Goal: Task Accomplishment & Management: Manage account settings

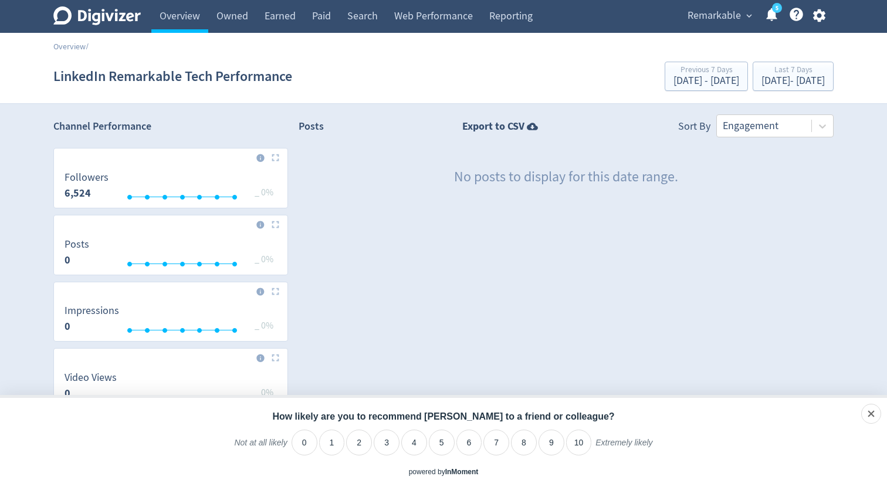
click at [817, 16] on icon "button" at bounding box center [819, 16] width 16 height 16
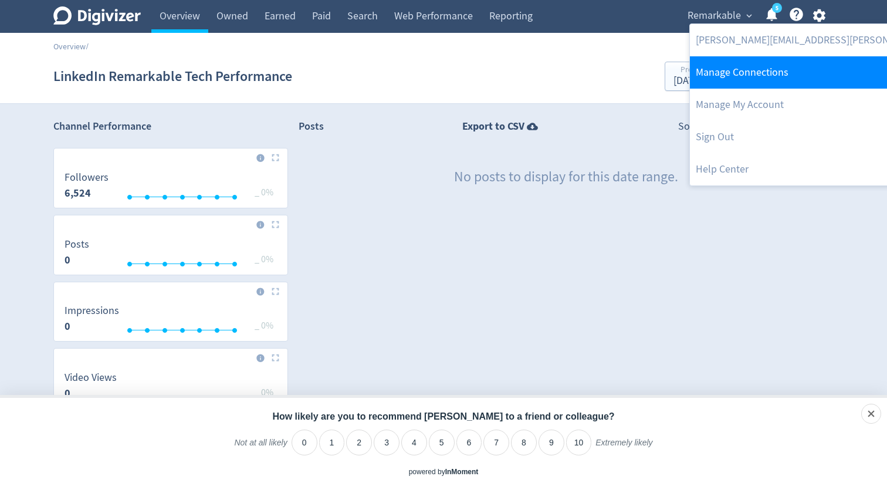
click at [756, 69] on link "Manage Connections" at bounding box center [846, 72] width 313 height 32
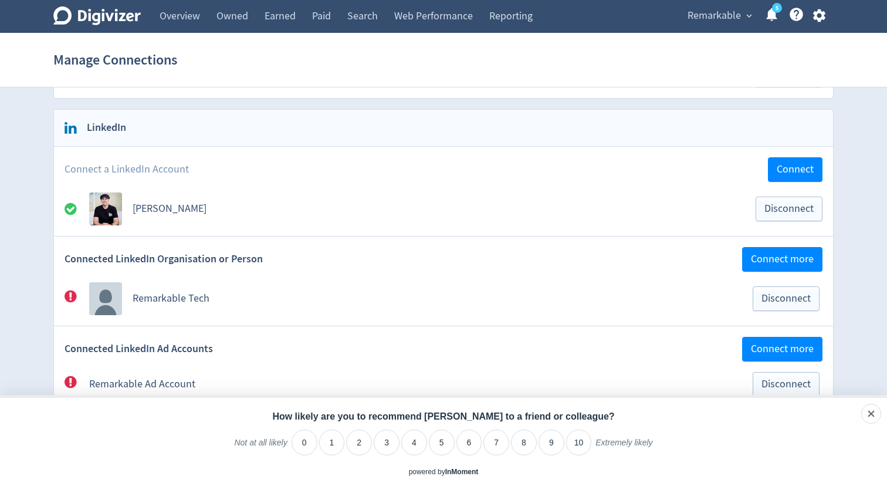
scroll to position [394, 0]
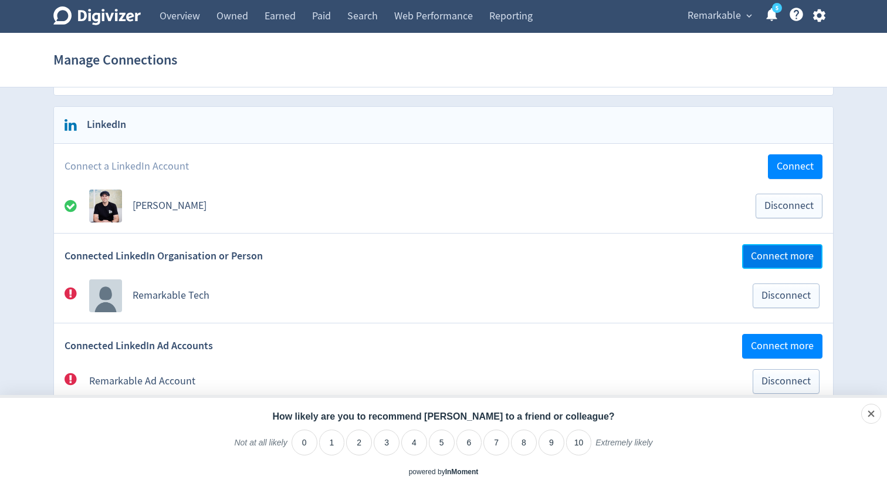
click at [780, 262] on span "Connect more" at bounding box center [782, 256] width 63 height 11
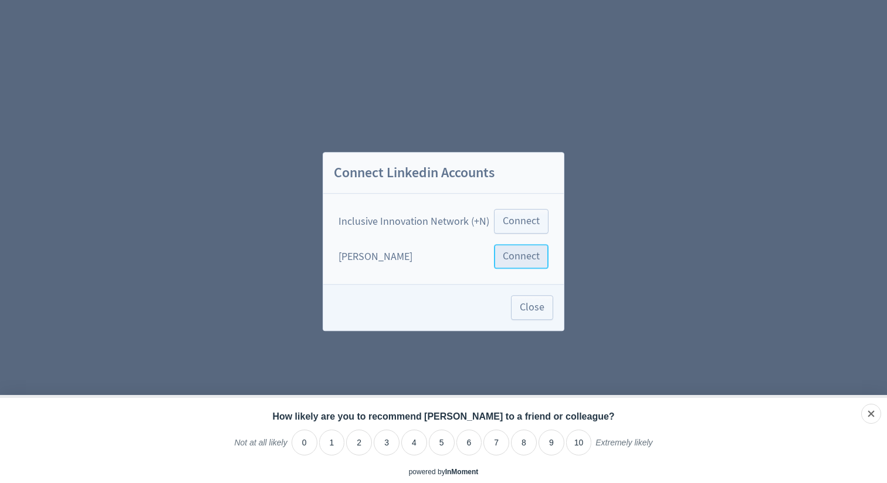
click at [524, 258] on span "Connect" at bounding box center [521, 256] width 37 height 11
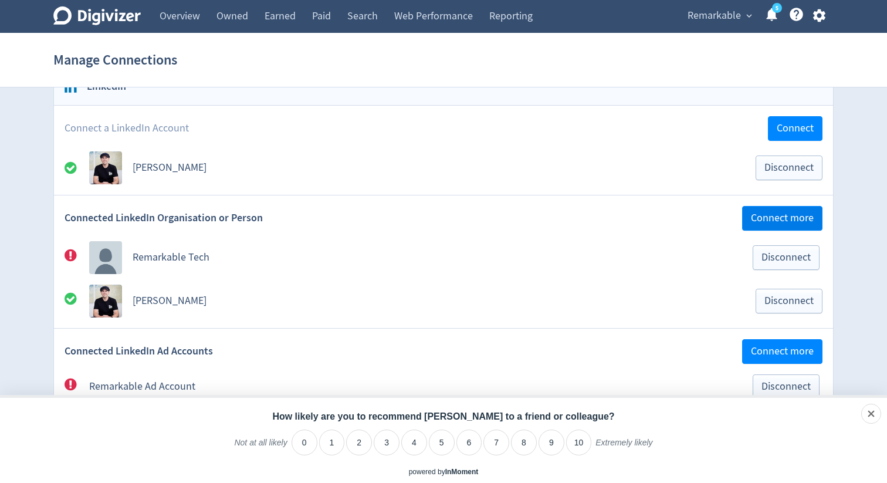
scroll to position [412, 0]
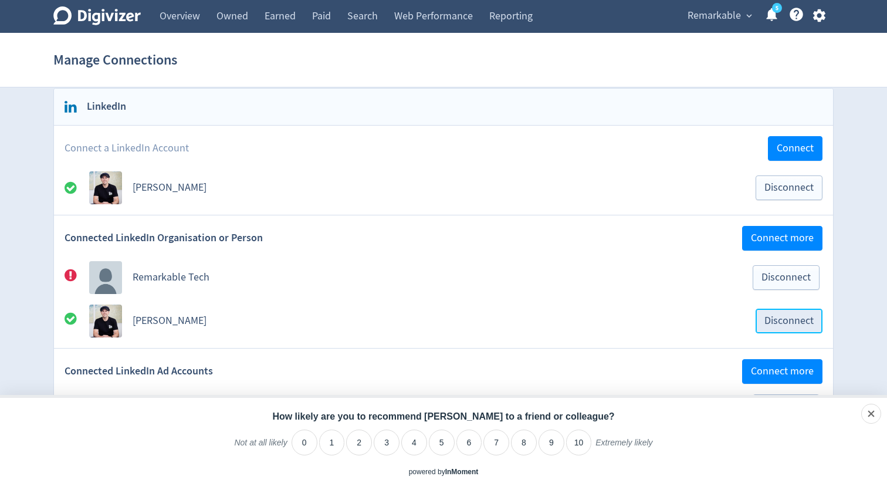
click at [782, 323] on span "Disconnect" at bounding box center [788, 321] width 49 height 11
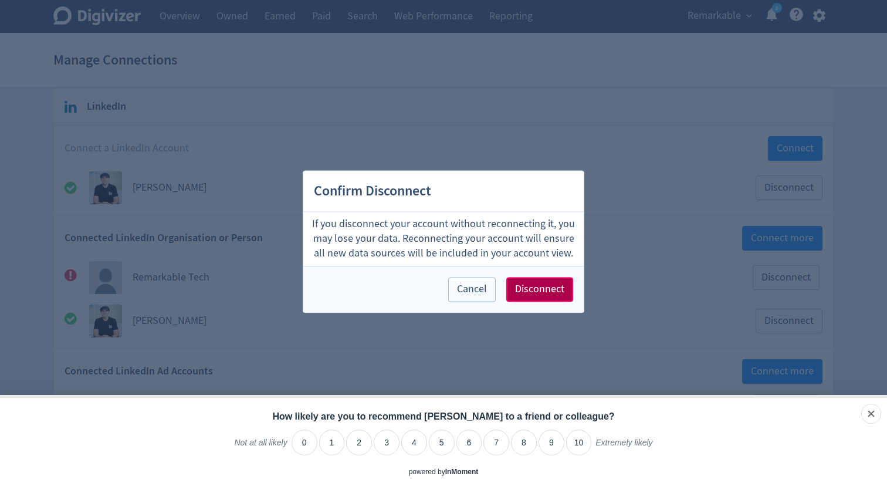
click at [545, 292] on span "Disconnect" at bounding box center [539, 289] width 49 height 11
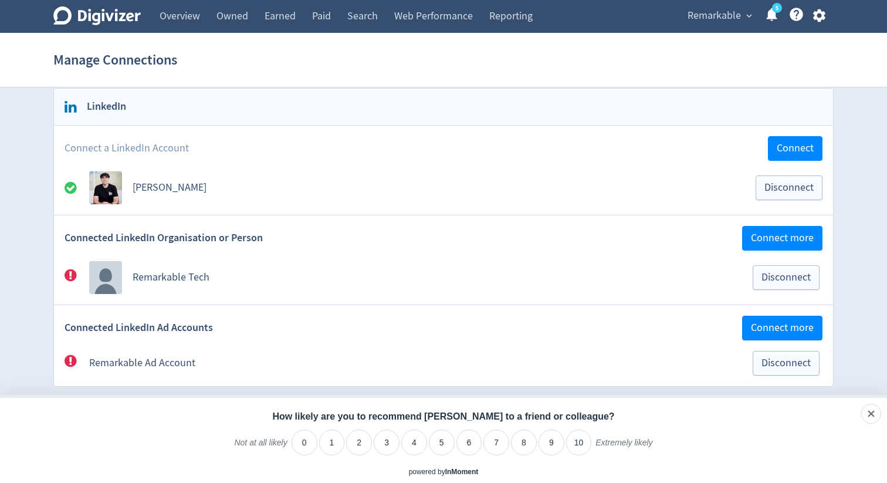
click at [97, 278] on img at bounding box center [105, 277] width 33 height 33
click at [186, 277] on link "Remarkable Tech" at bounding box center [171, 276] width 77 height 13
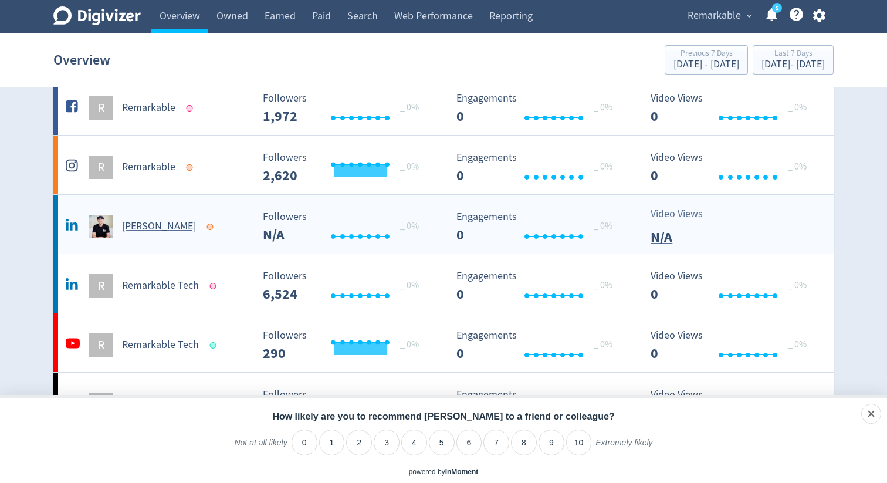
scroll to position [327, 0]
